Goal: Task Accomplishment & Management: Use online tool/utility

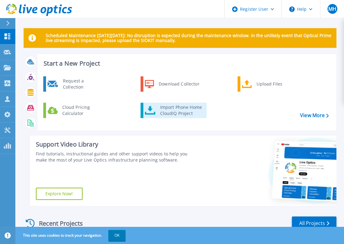
click at [181, 111] on div "Import Phone Home CloudIQ Project" at bounding box center [181, 110] width 48 height 12
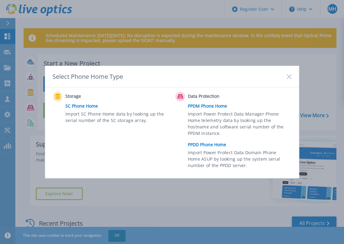
click at [210, 143] on link "PPDD Phone Home" at bounding box center [241, 144] width 107 height 9
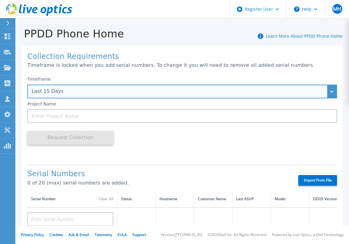
click at [92, 93] on div "Last 15 Days" at bounding box center [179, 92] width 294 height 6
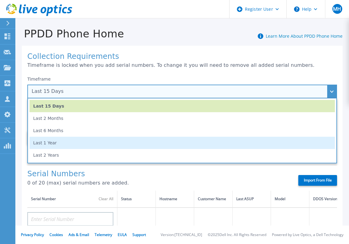
click at [67, 143] on li "Last 1 Year" at bounding box center [181, 143] width 305 height 12
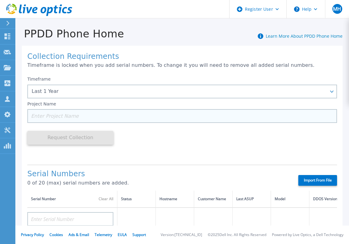
click at [85, 114] on input at bounding box center [181, 116] width 309 height 14
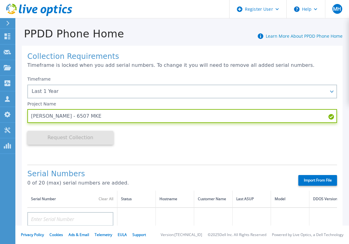
scroll to position [61, 0]
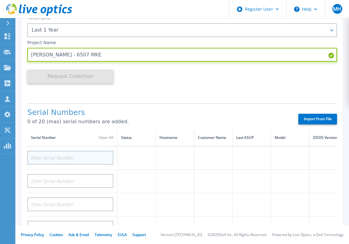
type input "[PERSON_NAME] - 6507 MKE"
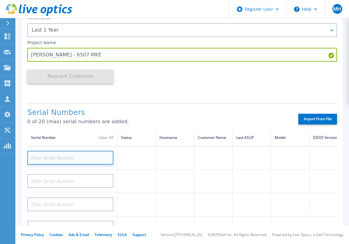
click at [39, 160] on input at bounding box center [70, 158] width 86 height 14
paste input "40% used (phys"
drag, startPoint x: 69, startPoint y: 157, endPoint x: -2, endPoint y: 157, distance: 70.6
click at [0, 157] on html "Register User Help MH Dell User Murphy Harnack Murphy.Harnack@dell.com Dell My …" at bounding box center [174, 122] width 349 height 244
drag, startPoint x: 75, startPoint y: 157, endPoint x: 5, endPoint y: 158, distance: 70.0
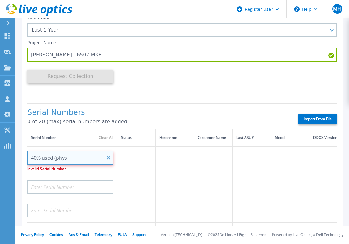
click at [5, 158] on div "Dashboard Dashboard Request Capture Request Capture Projects Projects Search Pr…" at bounding box center [174, 122] width 349 height 244
paste input "APM00190106507"
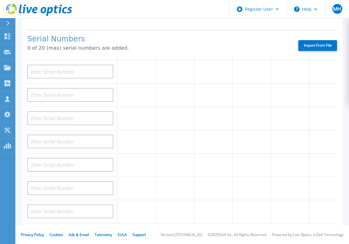
scroll to position [137, 0]
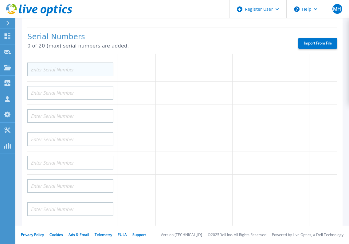
type input "APM00190106507"
click at [84, 65] on input at bounding box center [70, 70] width 86 height 14
paste input "APM00190106507"
type input "APM00190106507"
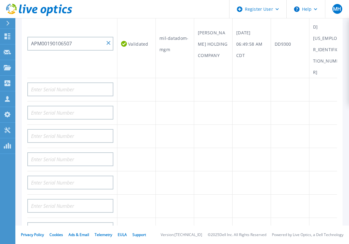
scroll to position [0, 0]
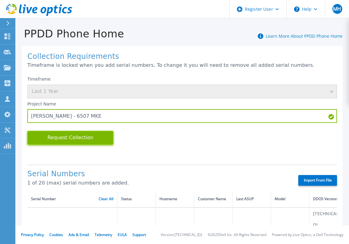
click at [70, 136] on button "Request Collection" at bounding box center [70, 138] width 86 height 14
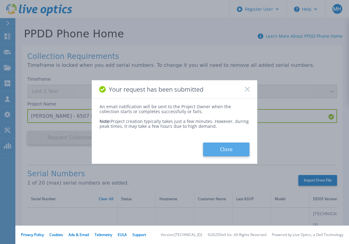
click at [230, 150] on button "Close" at bounding box center [226, 150] width 46 height 14
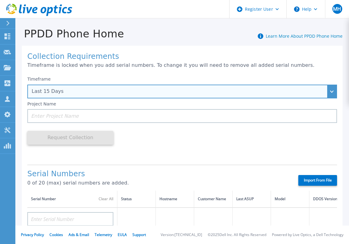
click at [120, 90] on div "Last 15 Days" at bounding box center [179, 92] width 294 height 6
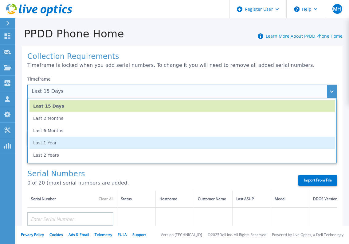
click at [91, 143] on li "Last 1 Year" at bounding box center [181, 143] width 305 height 12
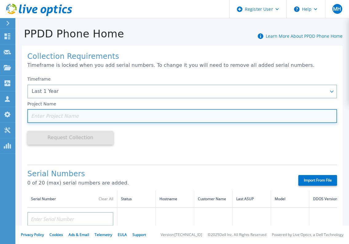
click at [88, 114] on input at bounding box center [181, 116] width 309 height 14
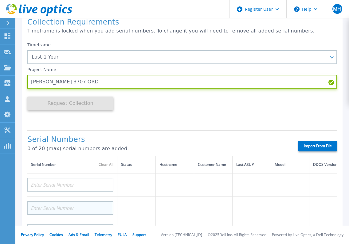
scroll to position [92, 0]
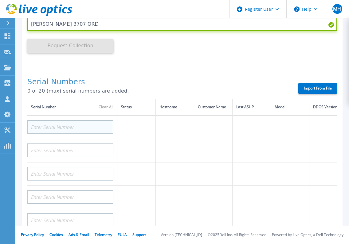
type input "Baird 3707 ORD"
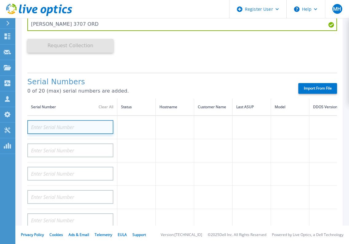
click at [52, 129] on input at bounding box center [70, 127] width 86 height 14
paste input "APM00220733707"
type input "APM00220733707"
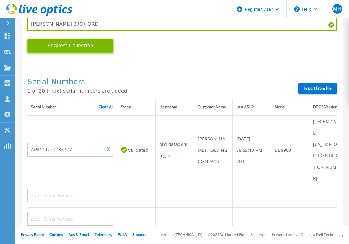
click at [78, 49] on button "Request Collection" at bounding box center [70, 46] width 86 height 14
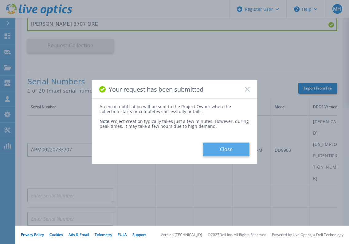
click at [221, 149] on button "Close" at bounding box center [226, 150] width 46 height 14
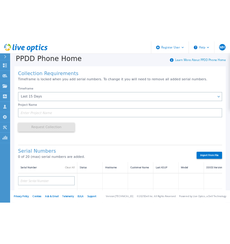
scroll to position [0, 0]
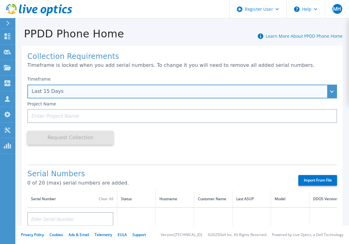
click at [74, 91] on div "Last 15 Days" at bounding box center [179, 92] width 294 height 6
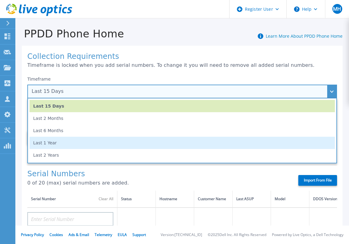
click at [63, 144] on li "Last 1 Year" at bounding box center [181, 143] width 305 height 12
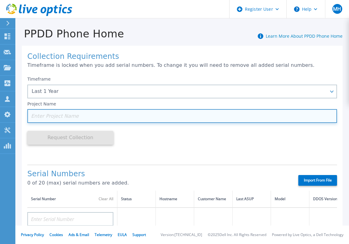
click at [63, 118] on input at bounding box center [181, 116] width 309 height 14
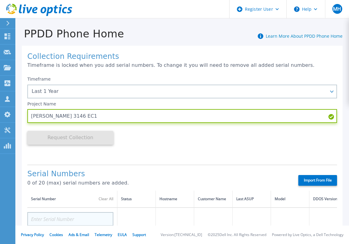
type input "Baird 3146 EC1"
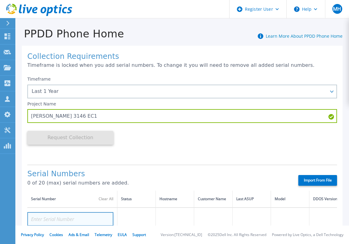
click at [52, 218] on input at bounding box center [70, 219] width 86 height 14
paste input "APM00220903146"
type input "APM00220903146"
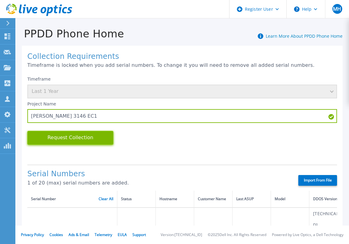
click at [78, 141] on button "Request Collection" at bounding box center [70, 138] width 86 height 14
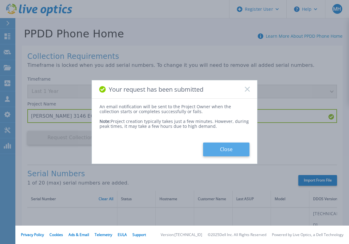
click at [213, 145] on button "Close" at bounding box center [226, 150] width 46 height 14
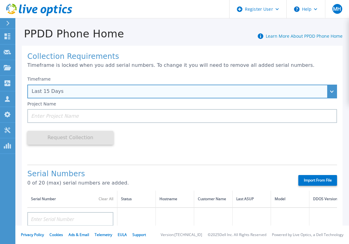
click at [83, 92] on div "Last 15 Days" at bounding box center [179, 92] width 294 height 6
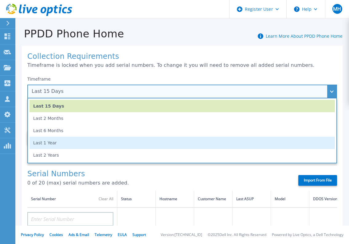
click at [68, 145] on li "Last 1 Year" at bounding box center [181, 143] width 305 height 12
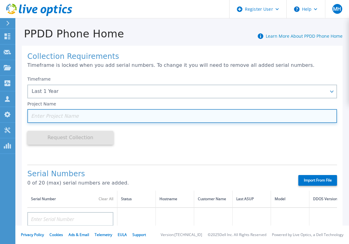
click at [69, 115] on input at bounding box center [181, 116] width 309 height 14
paste input "CRK00234318314"
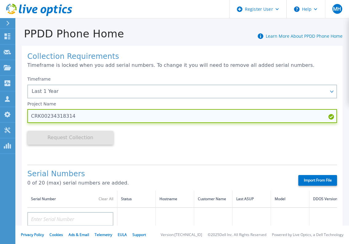
click at [57, 118] on input "CRK00234318314" at bounding box center [181, 116] width 309 height 14
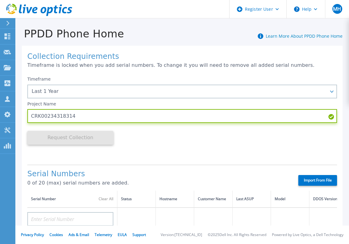
drag, startPoint x: 58, startPoint y: 117, endPoint x: 24, endPoint y: 117, distance: 33.7
click at [24, 117] on div "Collection Requirements Timeframe is locked when you add serial numbers. To cha…" at bounding box center [182, 244] width 320 height 397
type input "Baird 8314 UK"
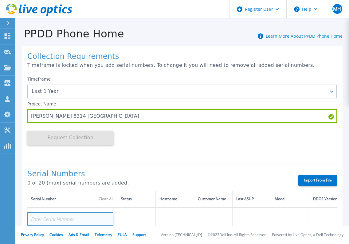
click at [53, 218] on input at bounding box center [70, 219] width 86 height 14
paste input "CRK00234318314"
type input "CRK00234318314"
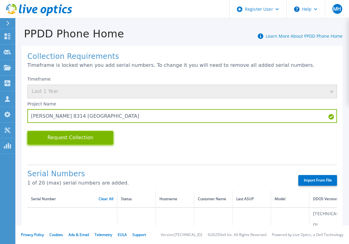
click at [86, 138] on button "Request Collection" at bounding box center [70, 138] width 86 height 14
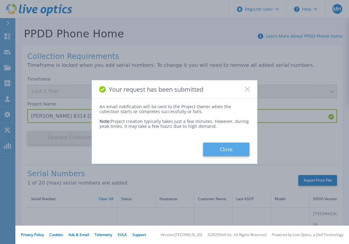
click at [227, 144] on button "Close" at bounding box center [226, 150] width 46 height 14
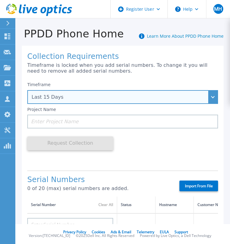
click at [68, 98] on div "Last 15 Days" at bounding box center [119, 97] width 175 height 6
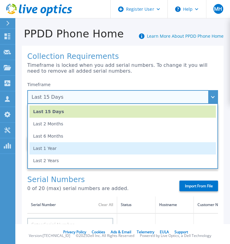
click at [62, 151] on li "Last 1 Year" at bounding box center [122, 148] width 187 height 12
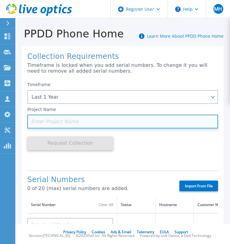
click at [58, 121] on input at bounding box center [122, 122] width 191 height 14
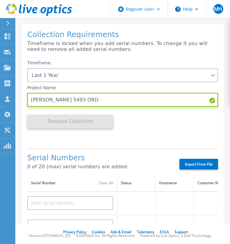
scroll to position [61, 0]
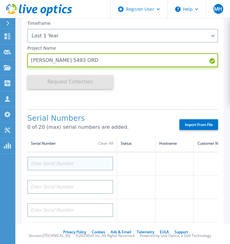
type input "Baird 5493 ORD"
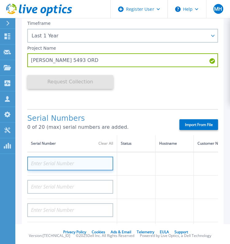
click at [43, 164] on input at bounding box center [70, 164] width 86 height 14
paste input "DE300220175493"
type input "DE300220175493"
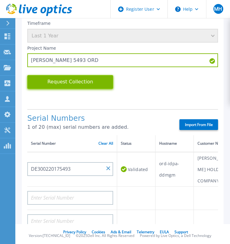
click at [59, 81] on button "Request Collection" at bounding box center [70, 82] width 86 height 14
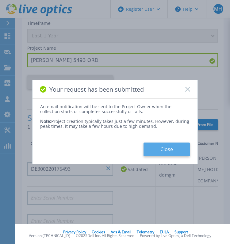
click at [166, 151] on button "Close" at bounding box center [167, 150] width 46 height 14
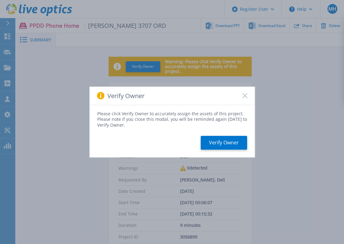
click at [244, 95] on rect at bounding box center [244, 95] width 5 height 5
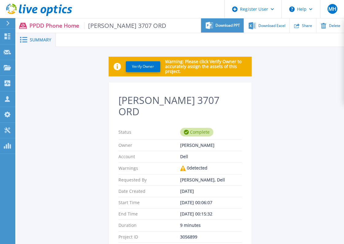
click at [227, 27] on span "Download PPT" at bounding box center [227, 26] width 25 height 4
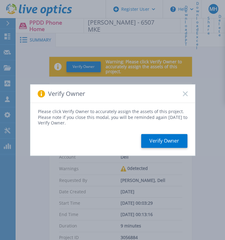
click at [183, 94] on icon at bounding box center [185, 93] width 5 height 5
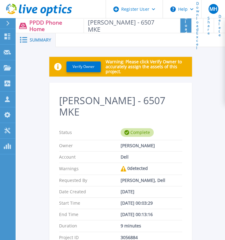
click at [185, 26] on span "Download PPT" at bounding box center [186, 25] width 3 height 40
